Goal: Task Accomplishment & Management: Manage account settings

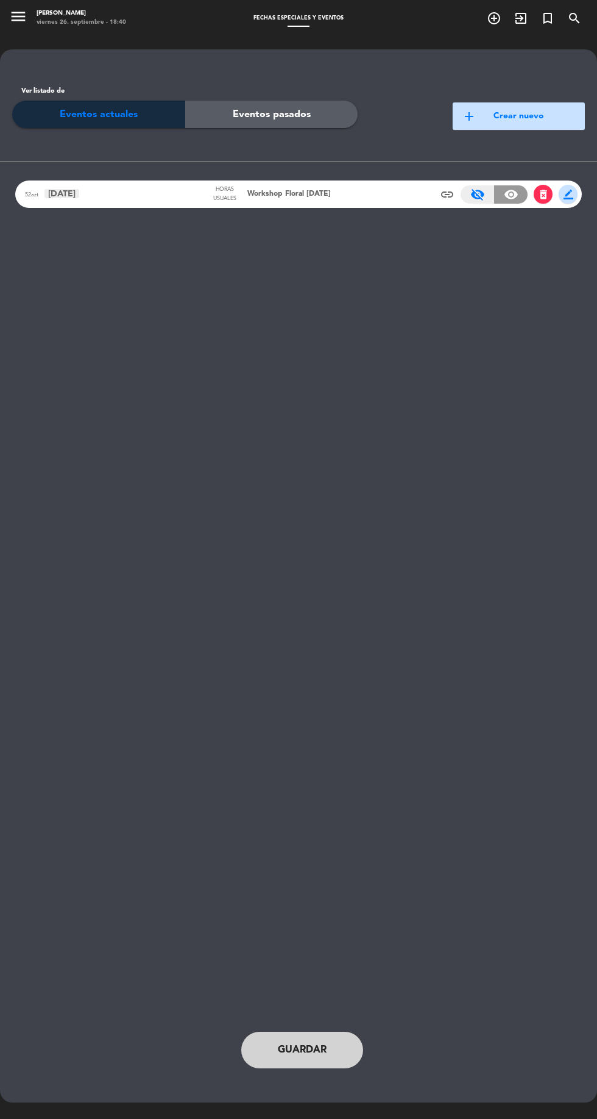
click at [26, 21] on icon "menu" at bounding box center [18, 16] width 18 height 18
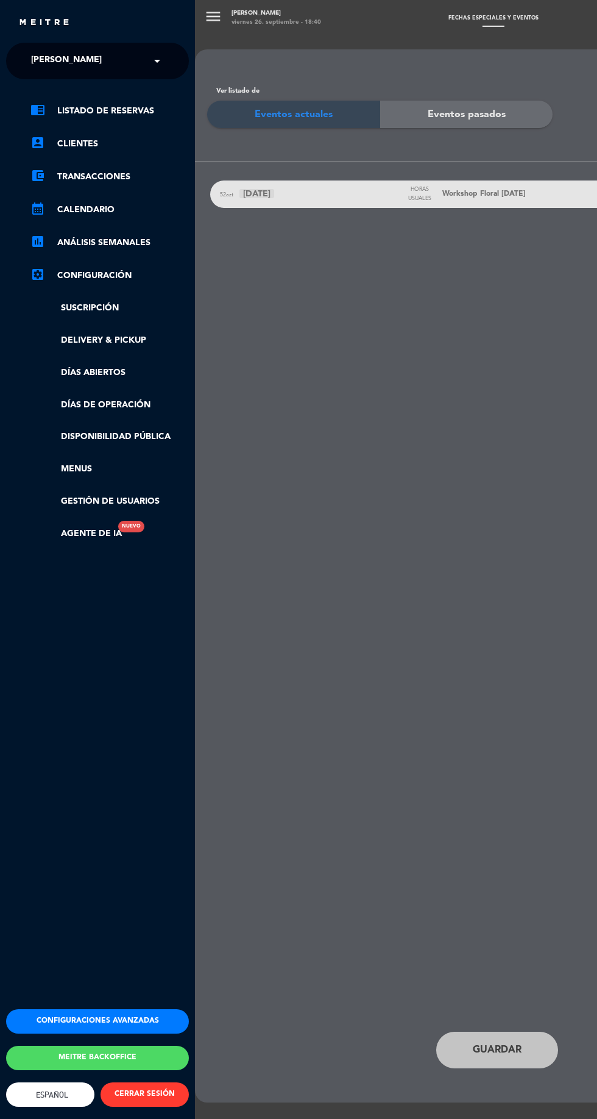
click at [96, 110] on link "chrome_reader_mode Listado de Reservas" at bounding box center [109, 111] width 159 height 15
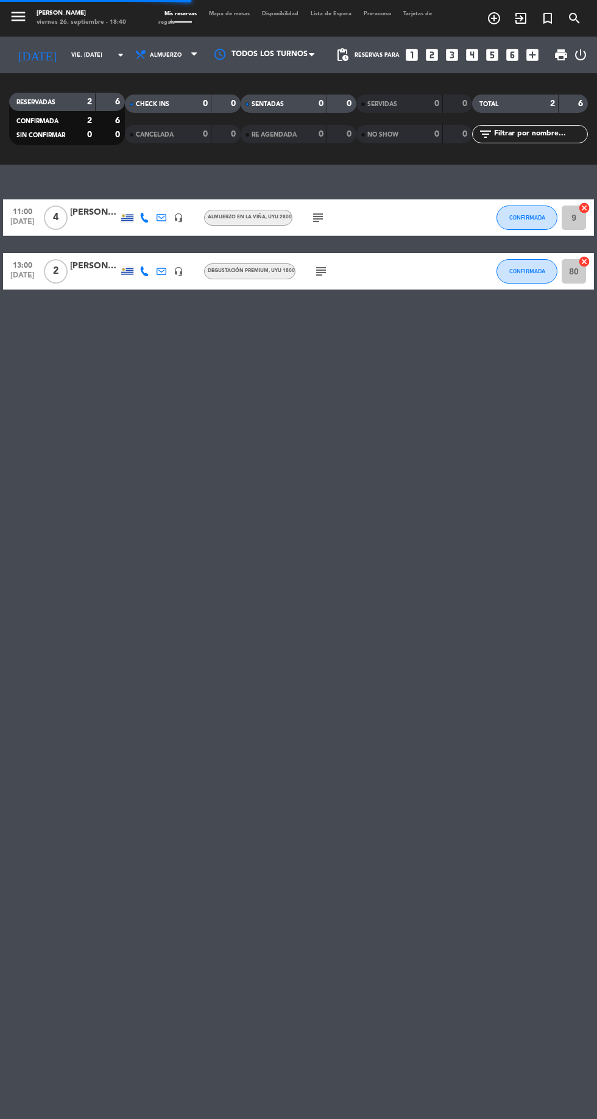
click at [18, 23] on icon "menu" at bounding box center [18, 16] width 18 height 18
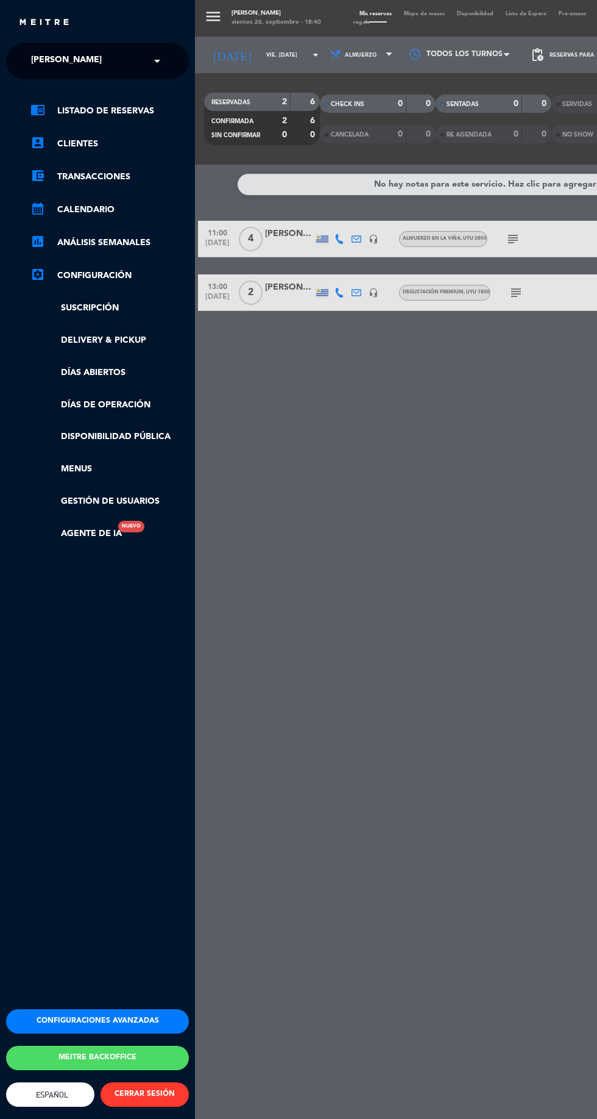
click at [71, 62] on span "[PERSON_NAME]" at bounding box center [66, 61] width 71 height 26
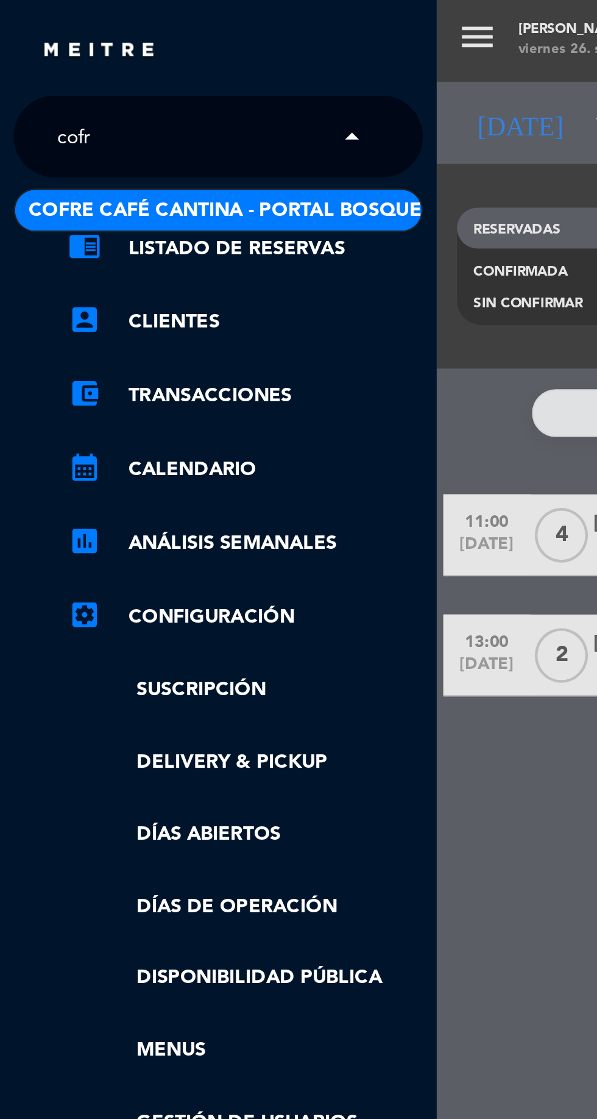
type input "cofre"
click at [58, 89] on span "Cofre Café Cantina - Portal Bosque" at bounding box center [101, 94] width 176 height 14
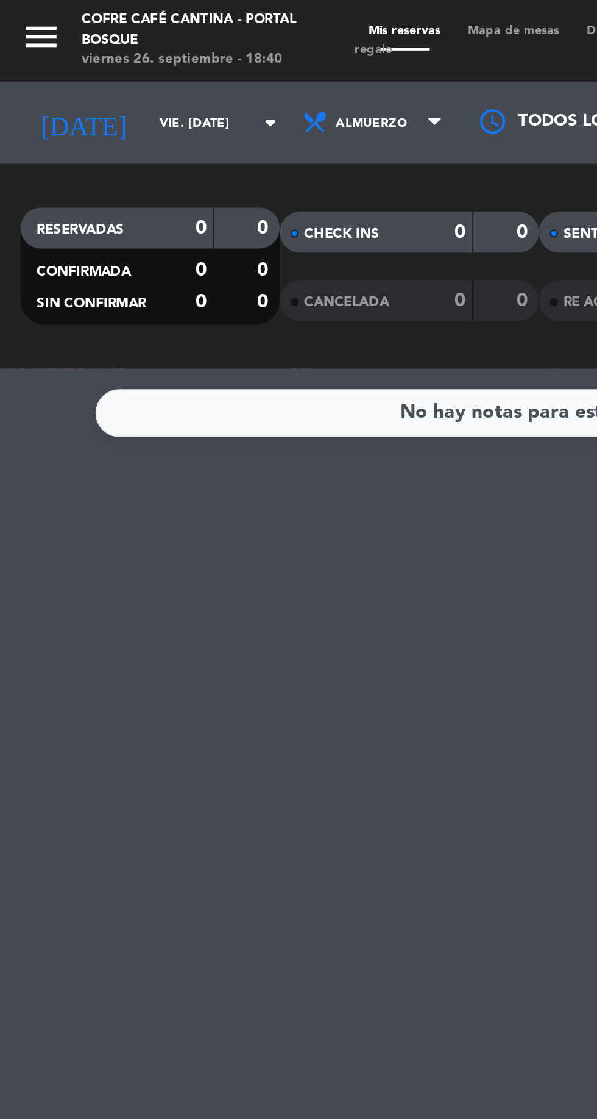
click at [13, 12] on icon "menu" at bounding box center [18, 16] width 18 height 18
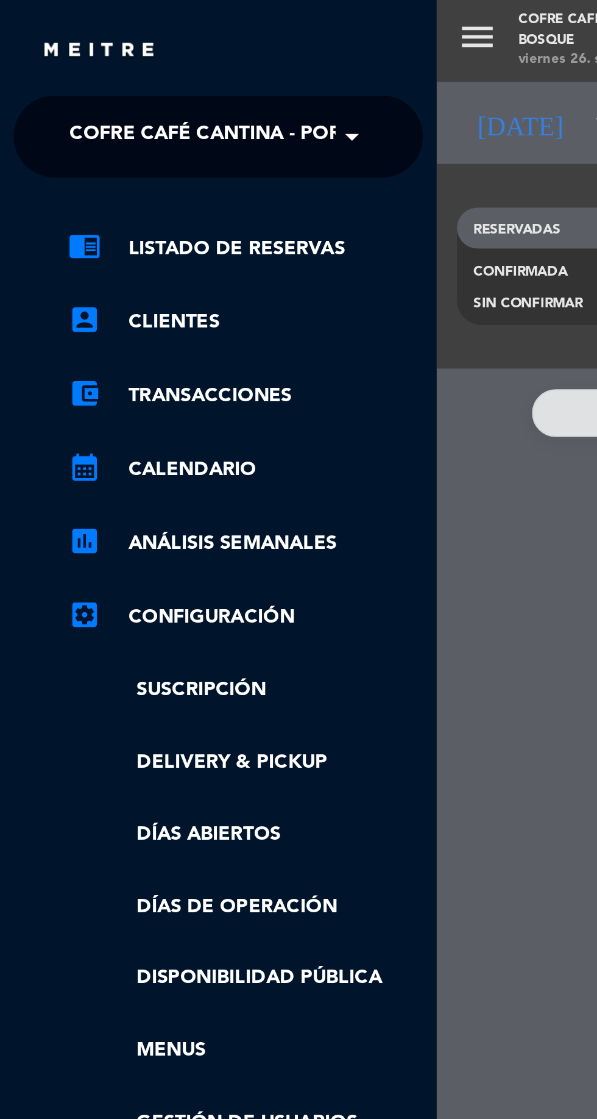
click at [94, 443] on link "Disponibilidad pública" at bounding box center [109, 437] width 159 height 14
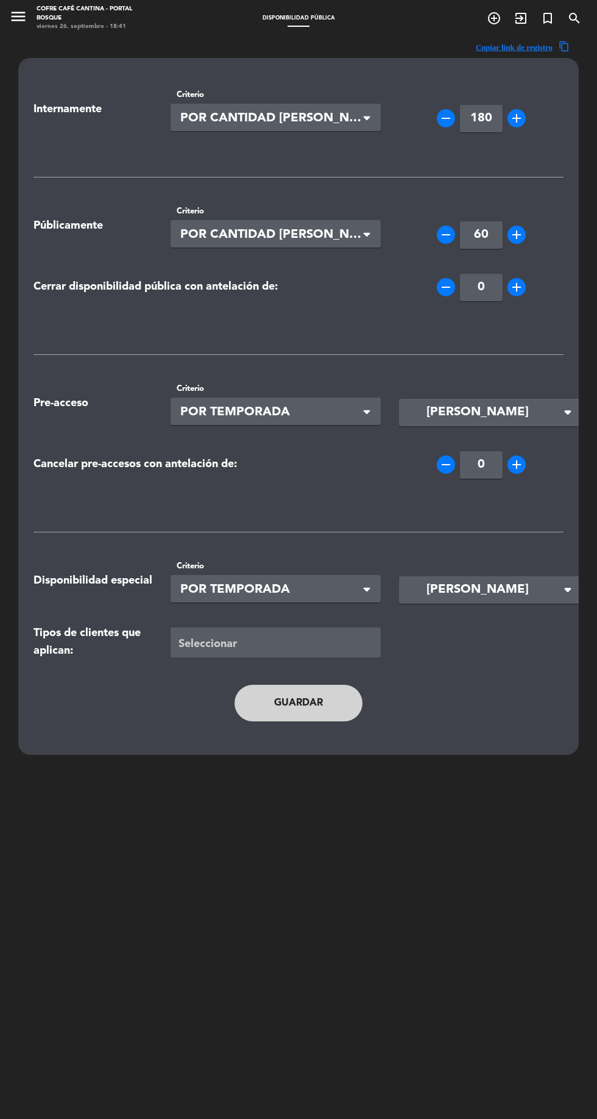
click at [478, 232] on input "60" at bounding box center [481, 234] width 43 height 27
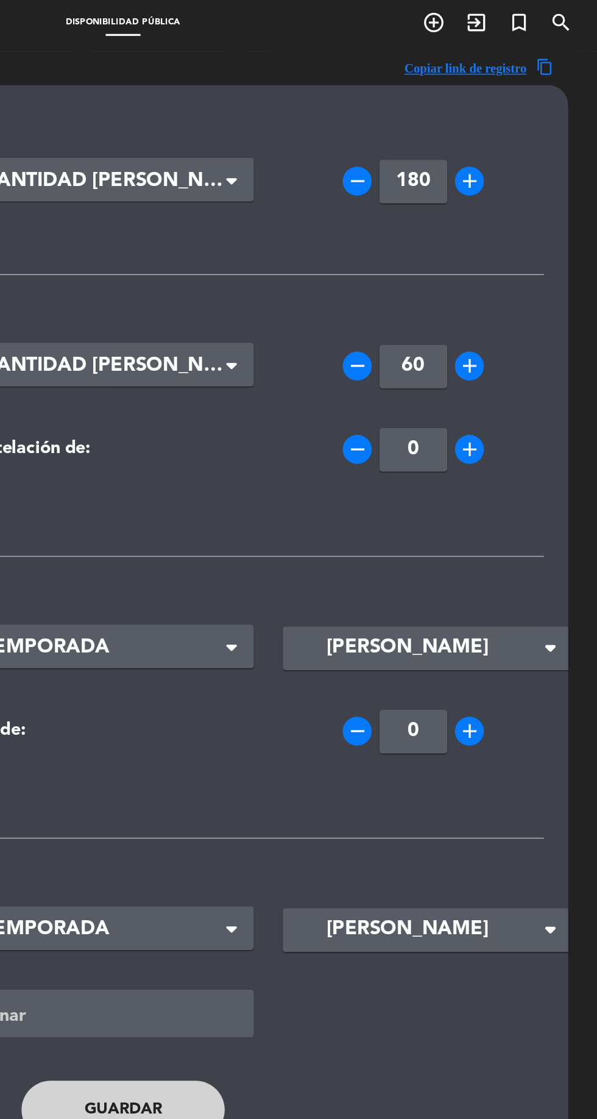
click at [486, 234] on input "60" at bounding box center [481, 234] width 43 height 27
type input "6"
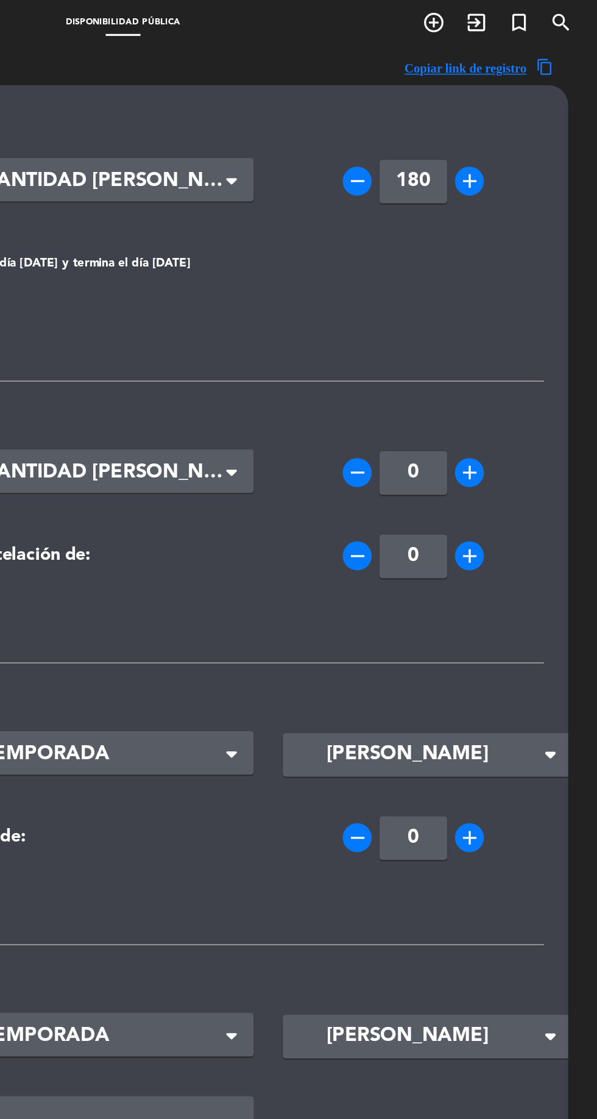
type input "0"
click at [518, 357] on icon "add" at bounding box center [517, 354] width 15 height 15
type input "1"
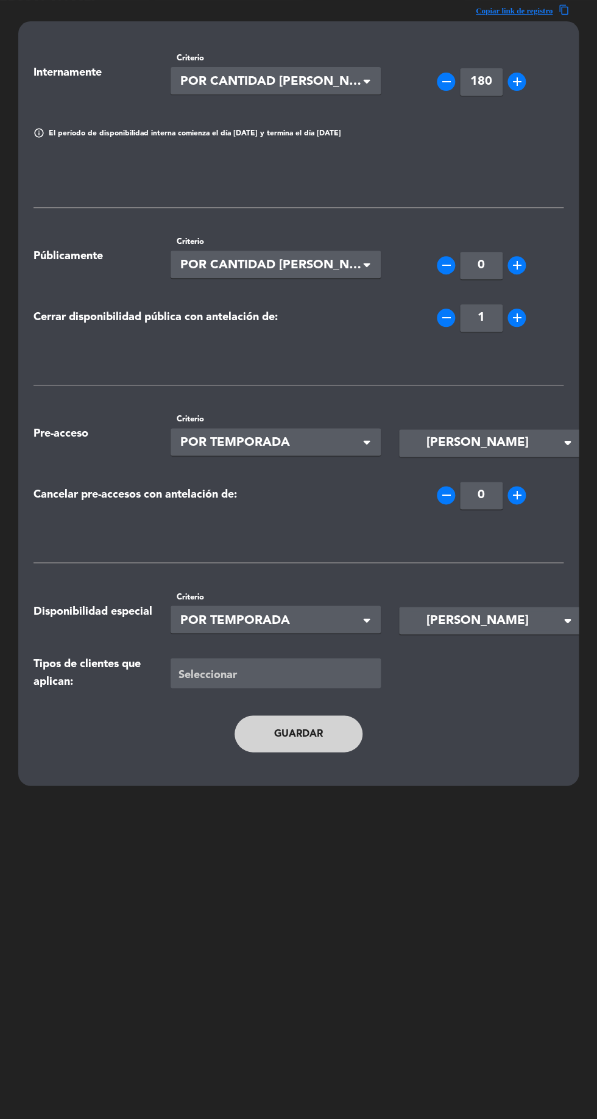
click at [273, 740] on button "Guardar" at bounding box center [299, 733] width 128 height 37
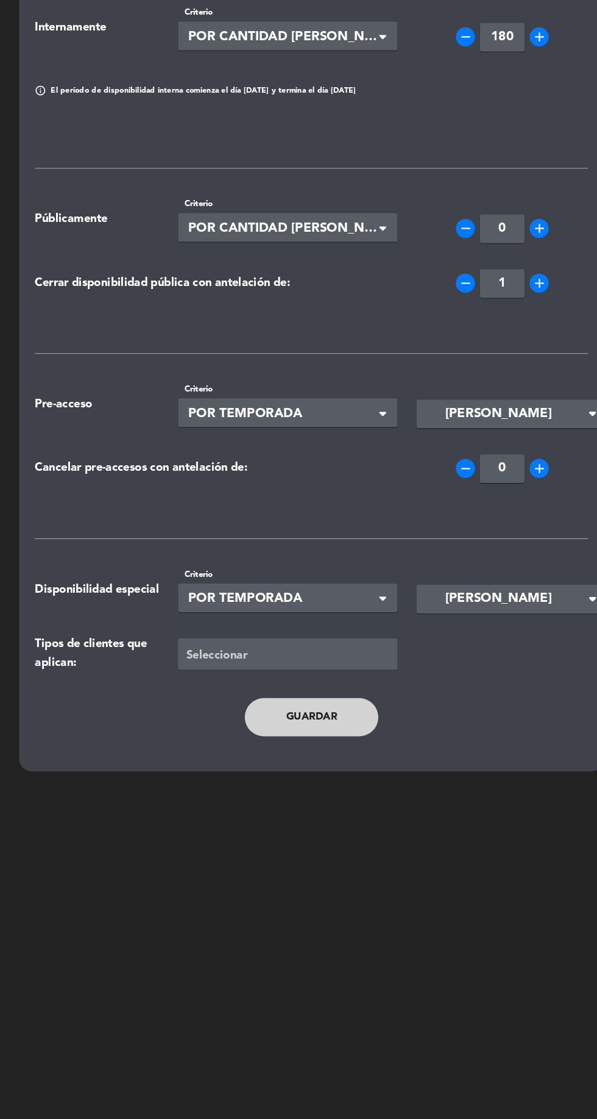
click at [284, 741] on button "Guardar" at bounding box center [299, 733] width 128 height 37
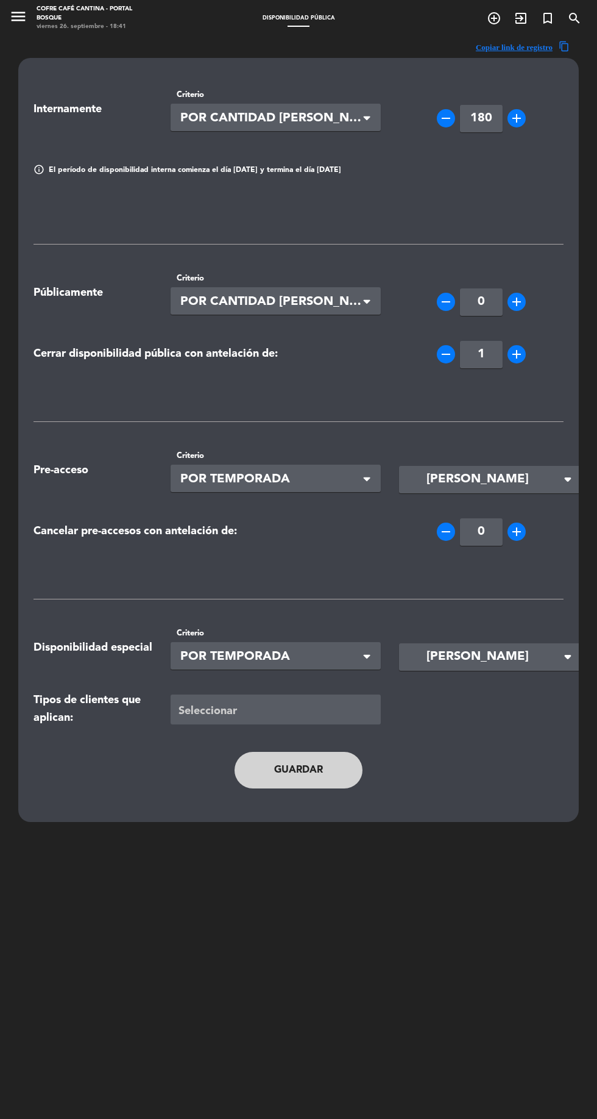
click at [16, 25] on icon "menu" at bounding box center [18, 16] width 18 height 18
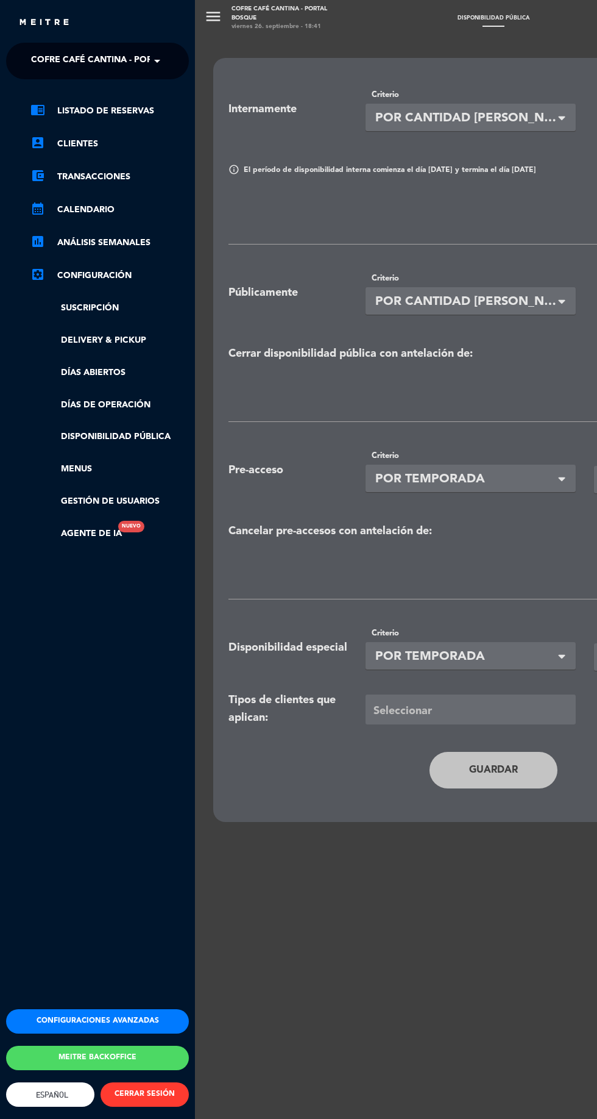
click at [92, 113] on link "chrome_reader_mode Listado de Reservas" at bounding box center [109, 111] width 159 height 15
